Goal: Navigation & Orientation: Find specific page/section

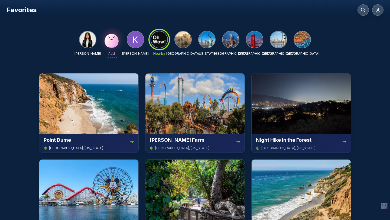
click at [120, 122] on img at bounding box center [88, 103] width 99 height 61
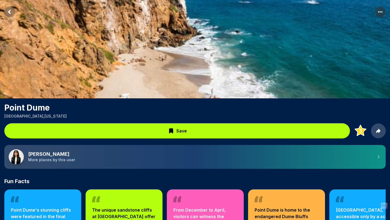
scroll to position [3, 0]
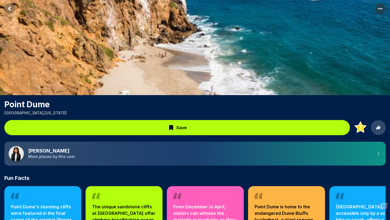
click at [12, 8] on rect "Return to previous page" at bounding box center [9, 8] width 11 height 11
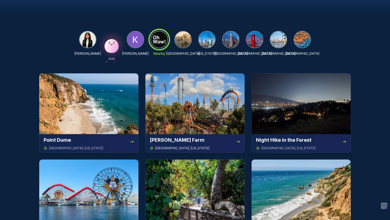
click at [231, 108] on img at bounding box center [194, 103] width 99 height 61
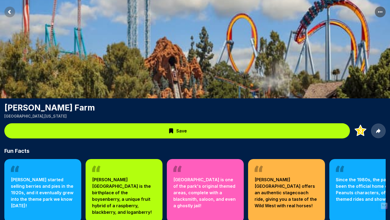
click at [381, 14] on rect "More options" at bounding box center [380, 12] width 11 height 11
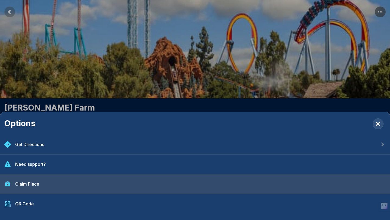
click at [188, 189] on div "Claim Place" at bounding box center [195, 184] width 390 height 20
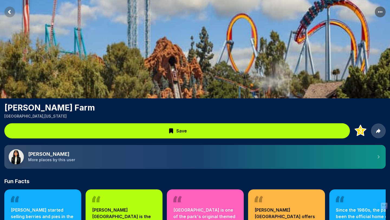
click at [377, 14] on rect "More options" at bounding box center [380, 12] width 11 height 11
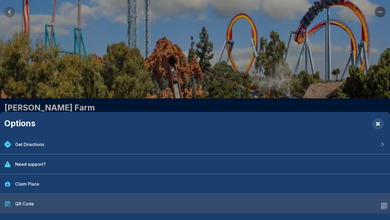
click at [155, 199] on div "QR Code" at bounding box center [195, 204] width 390 height 20
